Goal: Check status: Check status

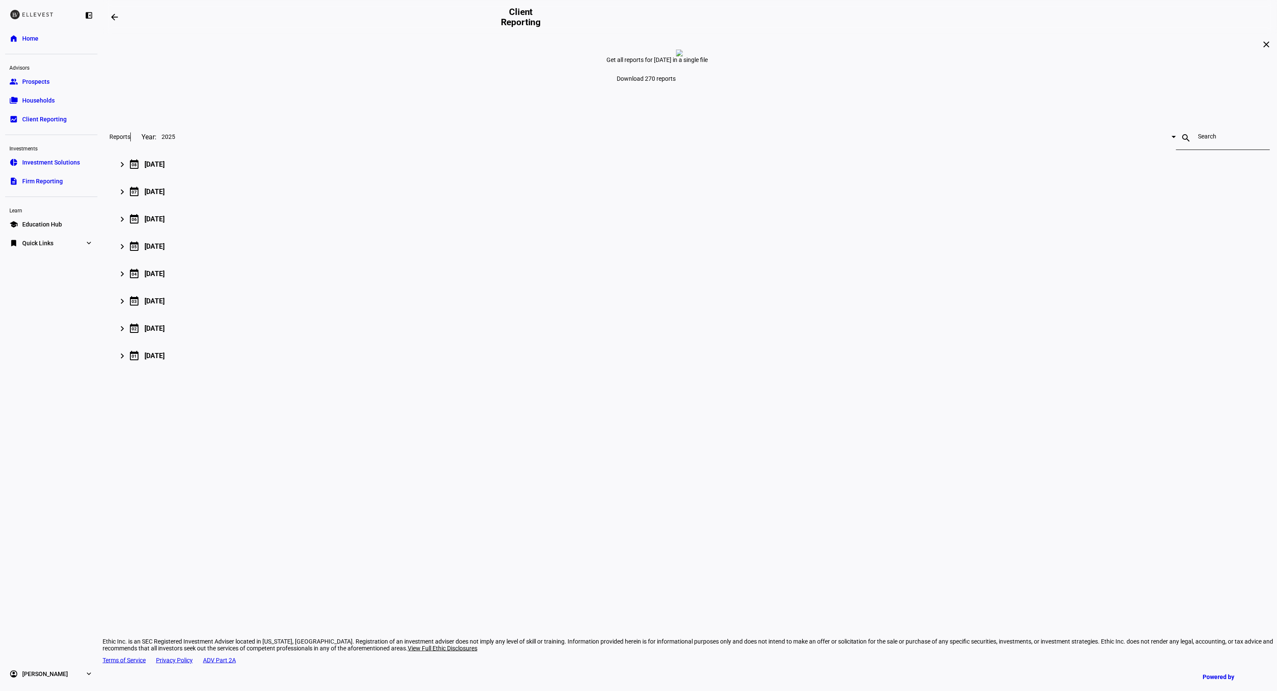
click at [38, 101] on span "Households" at bounding box center [38, 100] width 32 height 9
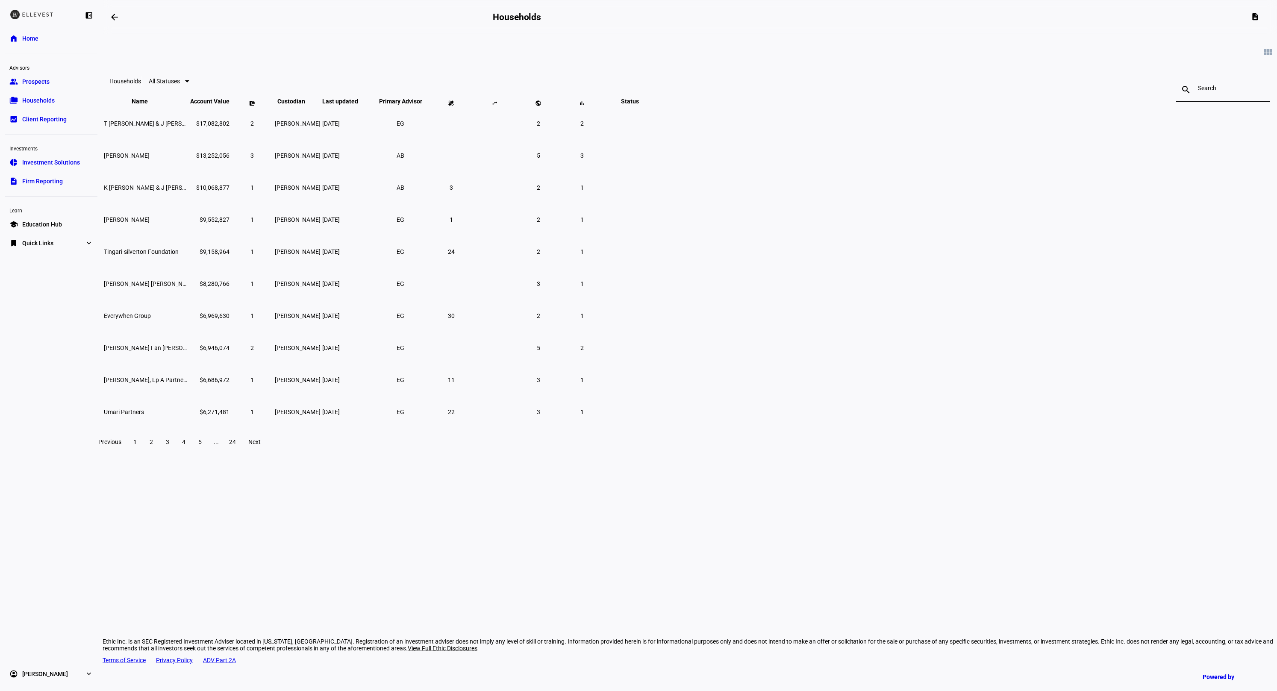
click at [1247, 89] on div "close" at bounding box center [1258, 90] width 22 height 10
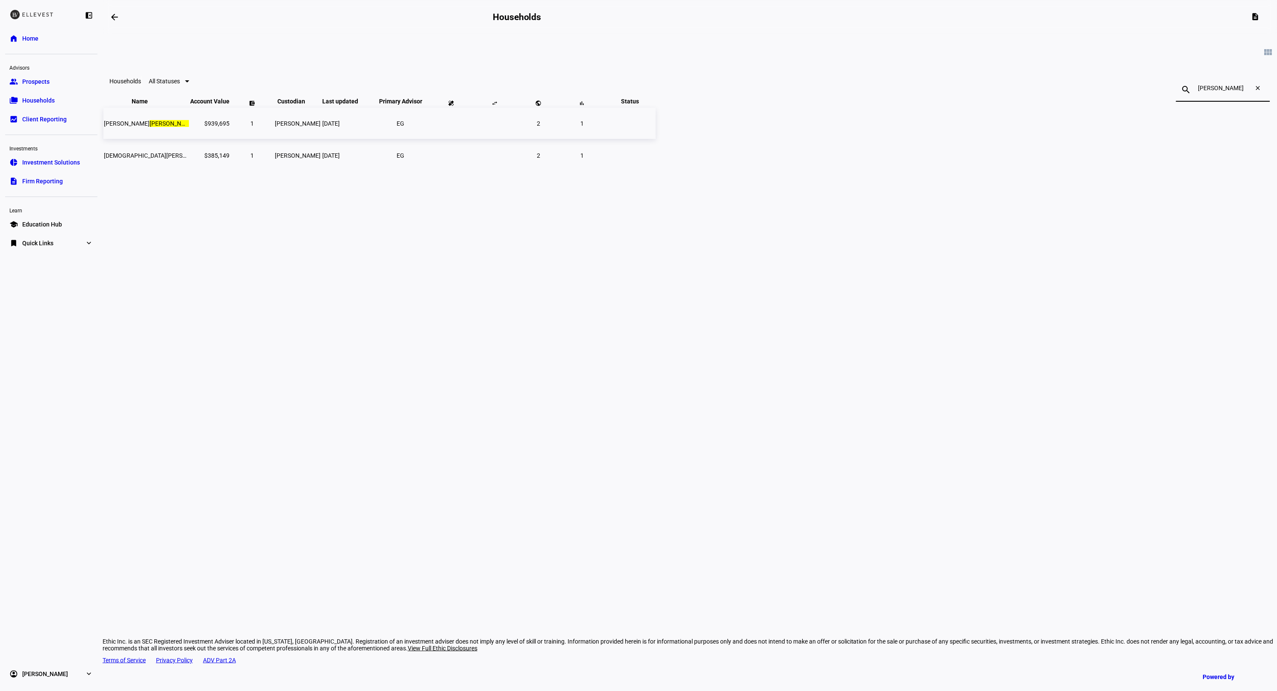
type input "[PERSON_NAME]"
click at [189, 136] on td "[PERSON_NAME]" at bounding box center [145, 123] width 85 height 31
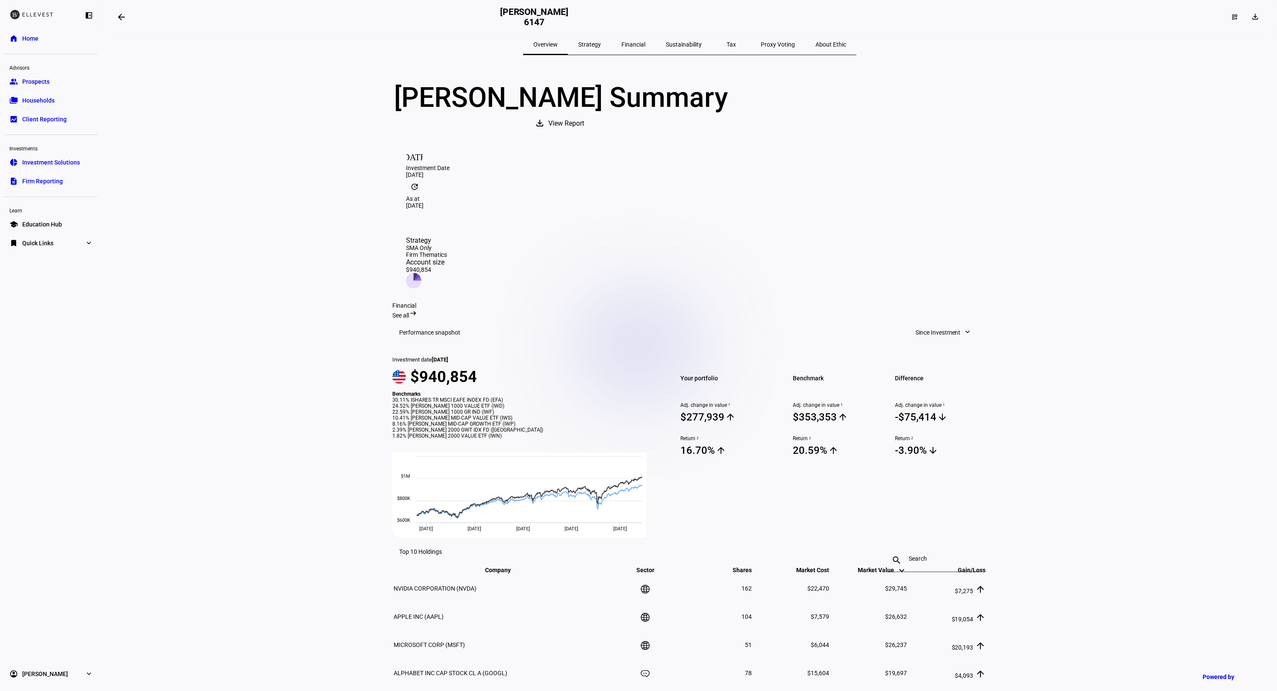
click at [601, 41] on span "Strategy" at bounding box center [589, 44] width 23 height 6
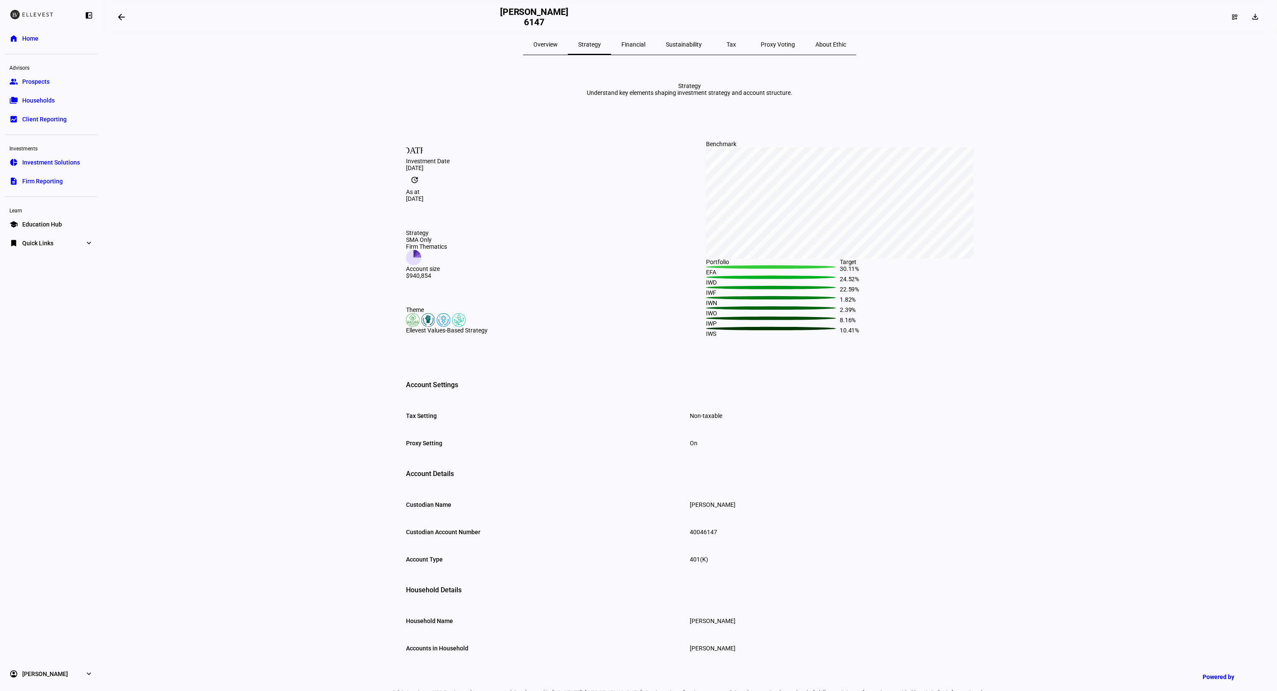
click at [558, 47] on span "Overview" at bounding box center [545, 44] width 24 height 6
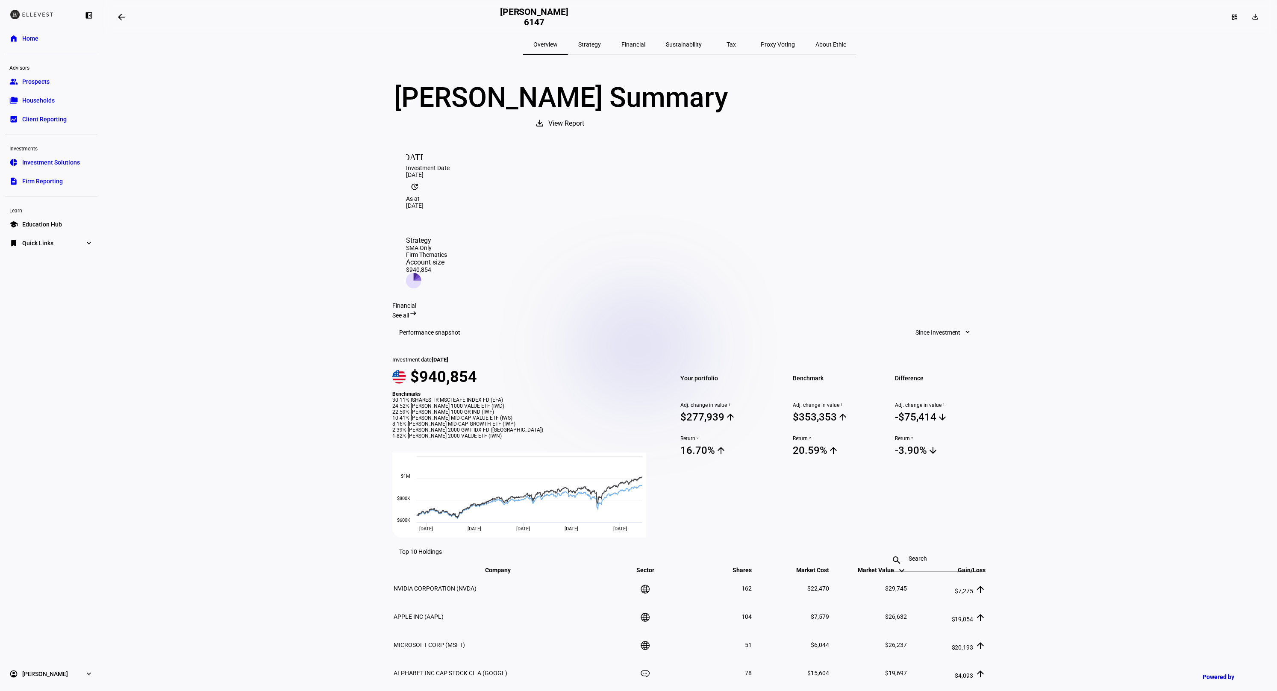
click at [922, 326] on span "Since Investment" at bounding box center [937, 332] width 45 height 17
click at [930, 367] on div "Quarter to Date" at bounding box center [939, 370] width 71 height 7
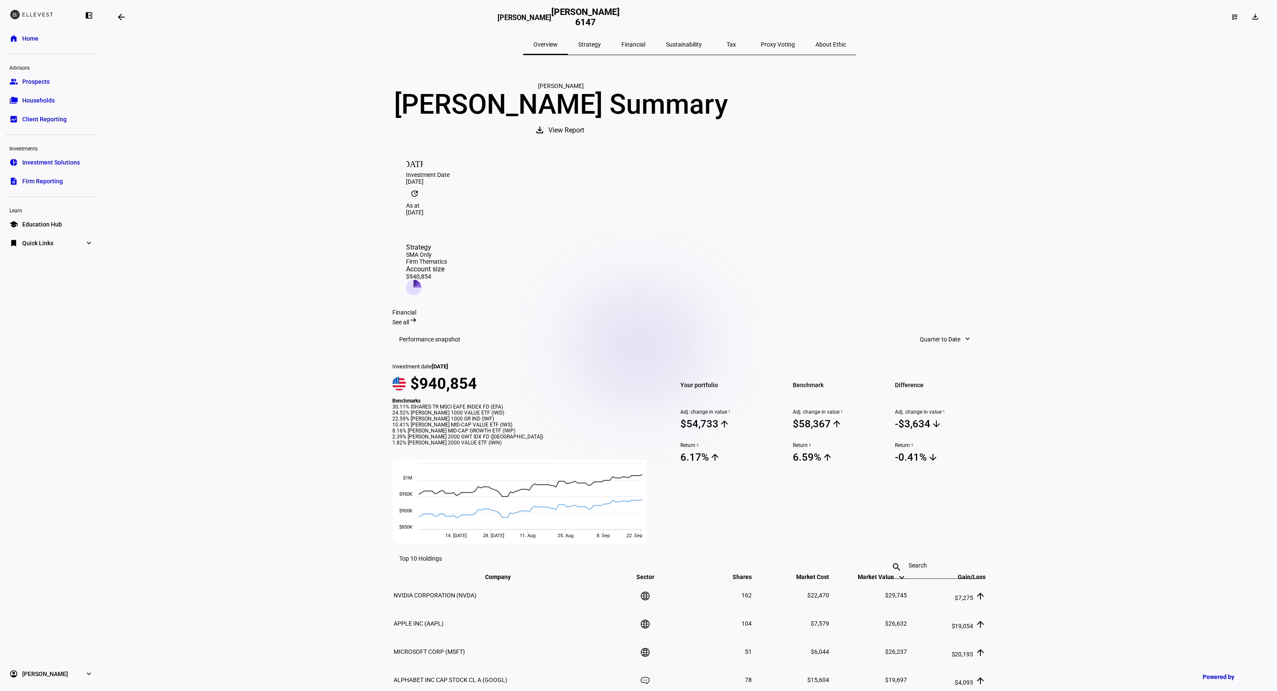
click at [32, 96] on span "Households" at bounding box center [38, 100] width 32 height 9
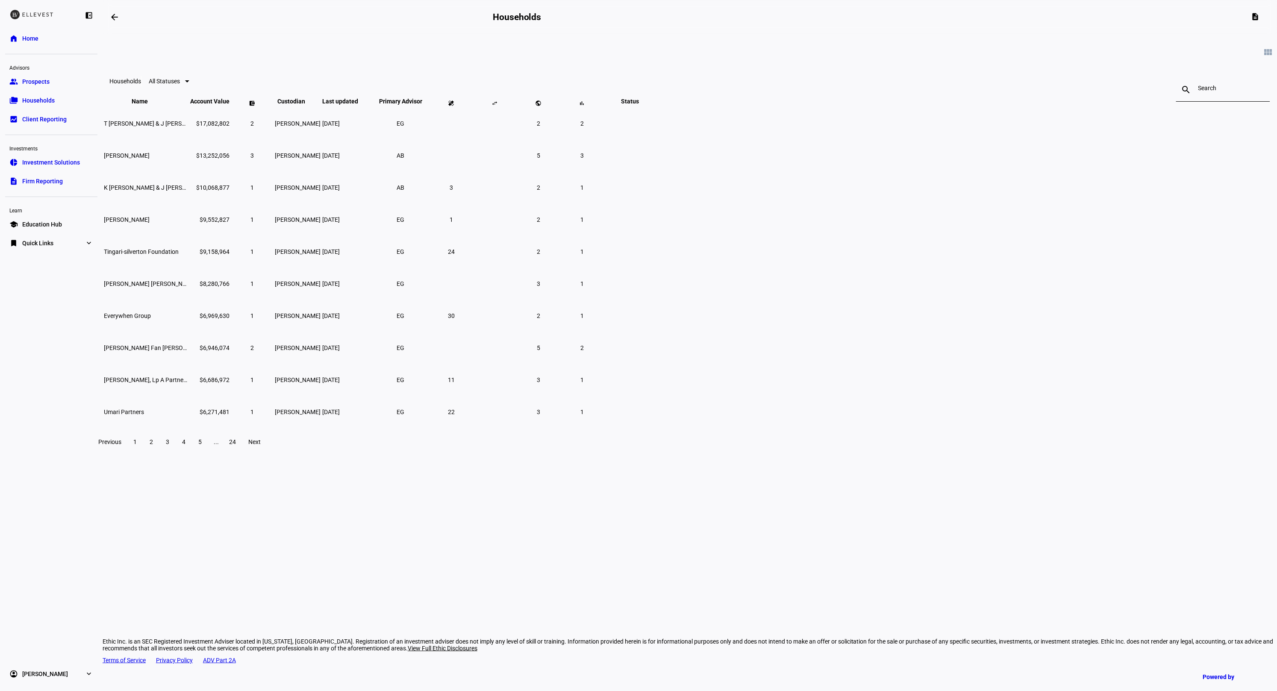
click at [1198, 89] on input at bounding box center [1223, 88] width 50 height 7
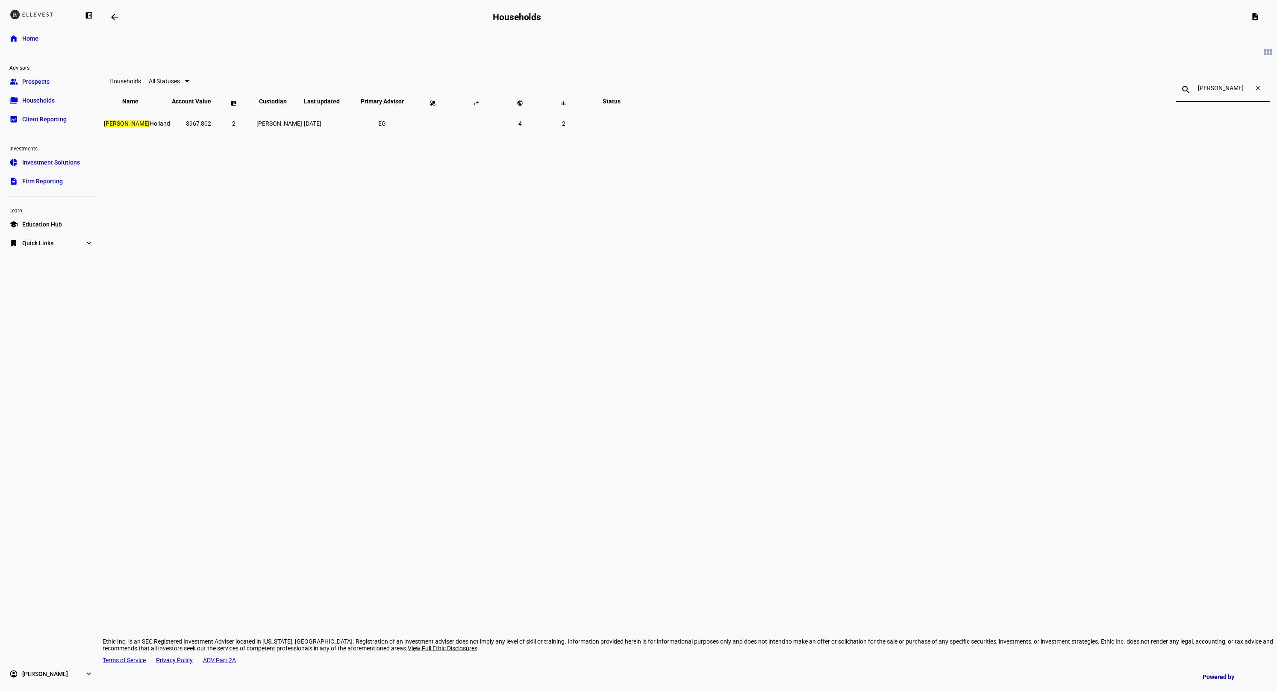
type input "[PERSON_NAME]"
click at [550, 169] on div "view_module Households All Statuses search [PERSON_NAME] close Name keyboard_ar…" at bounding box center [690, 141] width 1174 height 214
click at [255, 139] on td "2" at bounding box center [233, 123] width 43 height 31
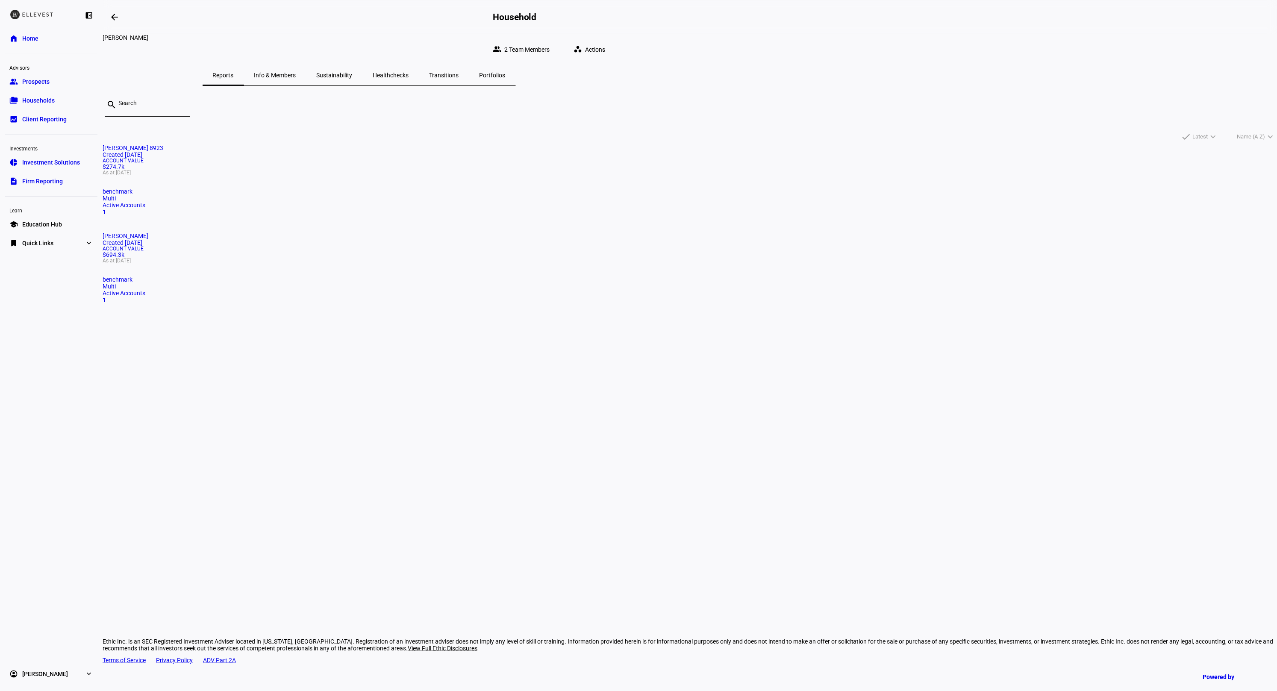
click at [562, 175] on div "Account Value $274.7k As at [DATE]" at bounding box center [690, 166] width 1174 height 17
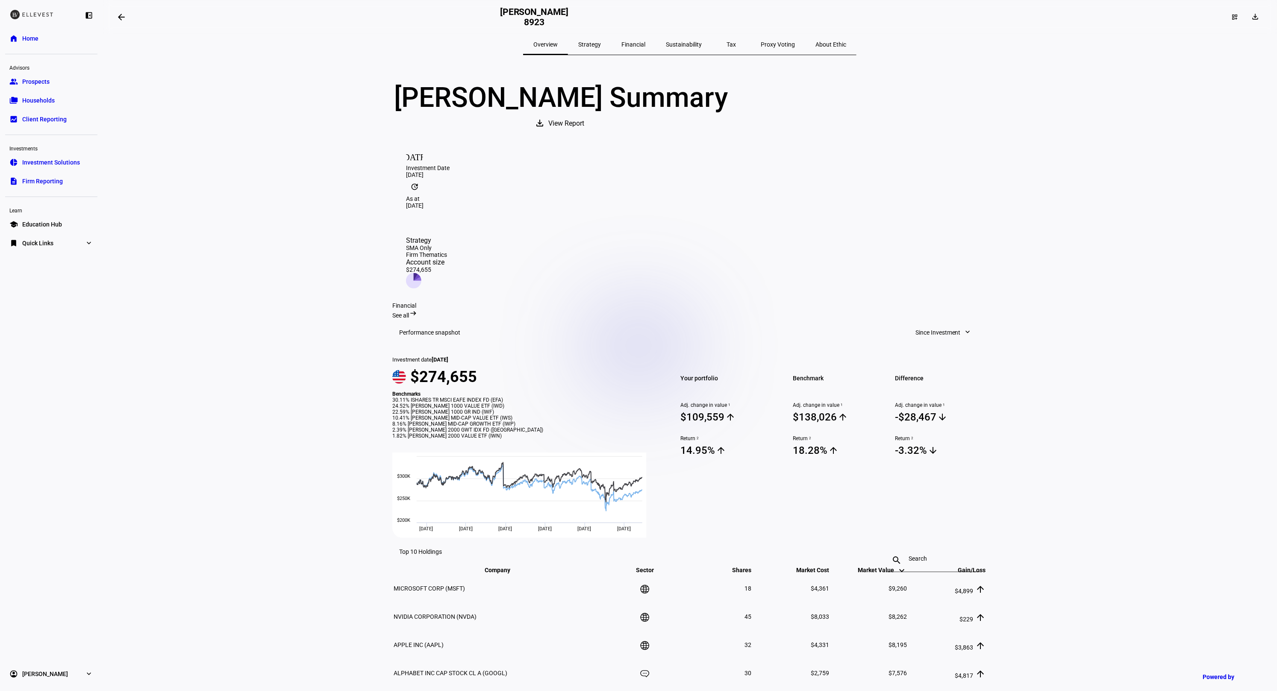
click at [930, 319] on mat-toolbar "Performance snapshot Since Investment expand_more" at bounding box center [689, 332] width 595 height 27
click at [930, 324] on span "Since Investment" at bounding box center [937, 332] width 45 height 17
click at [932, 337] on div "Quarter to Date" at bounding box center [939, 340] width 71 height 7
click at [943, 324] on span "Quarter to Date" at bounding box center [939, 332] width 41 height 17
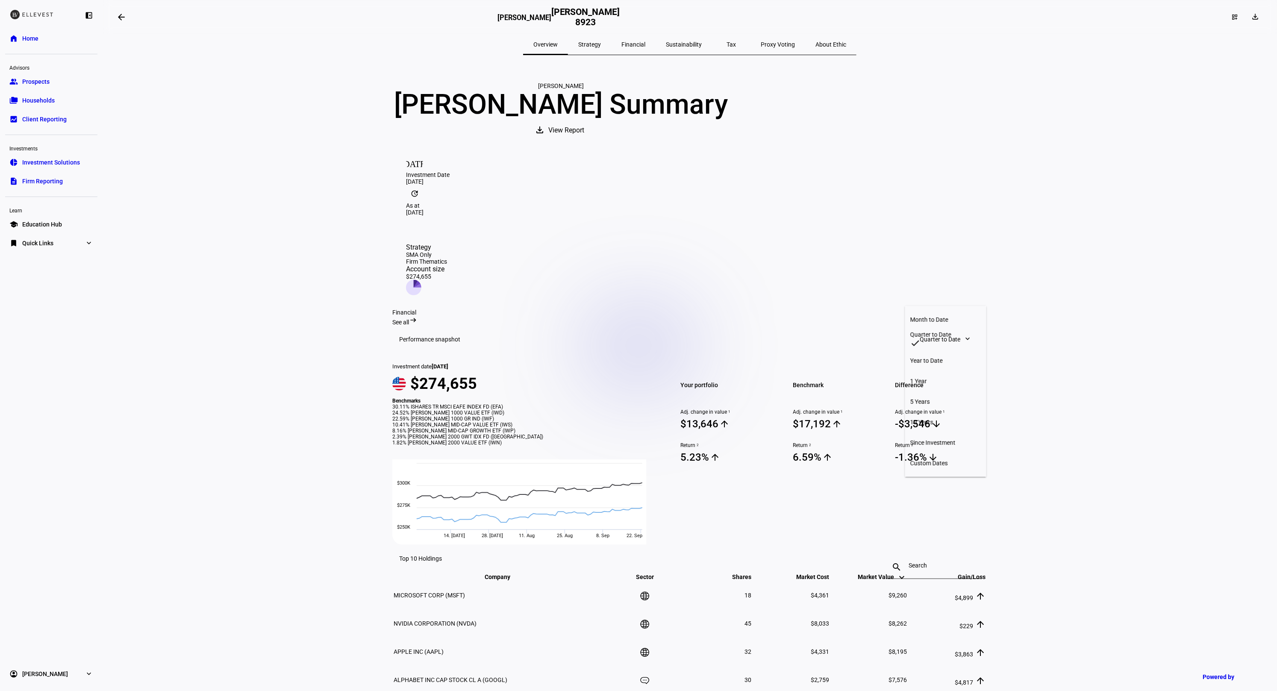
click at [940, 332] on div "Quarter to Date" at bounding box center [945, 334] width 71 height 7
click at [1070, 314] on eth-layout-page-content "arrow_backwards [PERSON_NAME] [PERSON_NAME] 8923 dashboard_customize download O…" at bounding box center [690, 345] width 1174 height 691
